Goal: Task Accomplishment & Management: Use online tool/utility

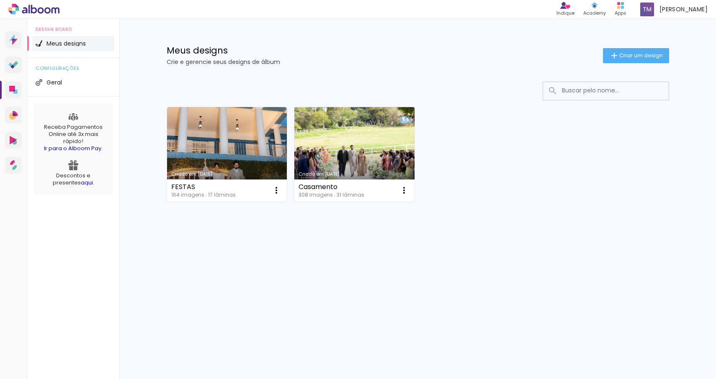
click at [332, 151] on link "Criado em [DATE]" at bounding box center [354, 154] width 120 height 95
